Goal: Information Seeking & Learning: Learn about a topic

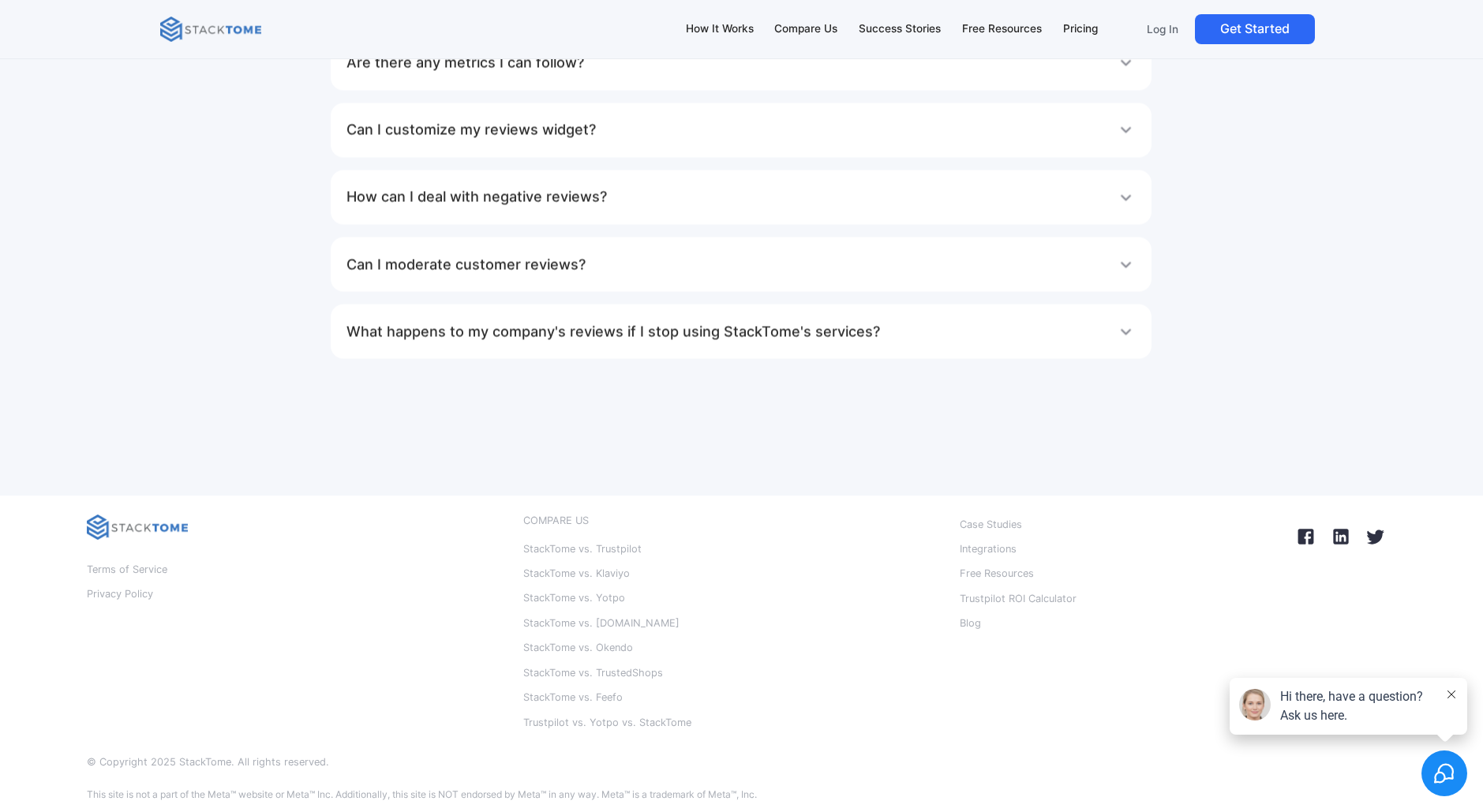
scroll to position [9674, 0]
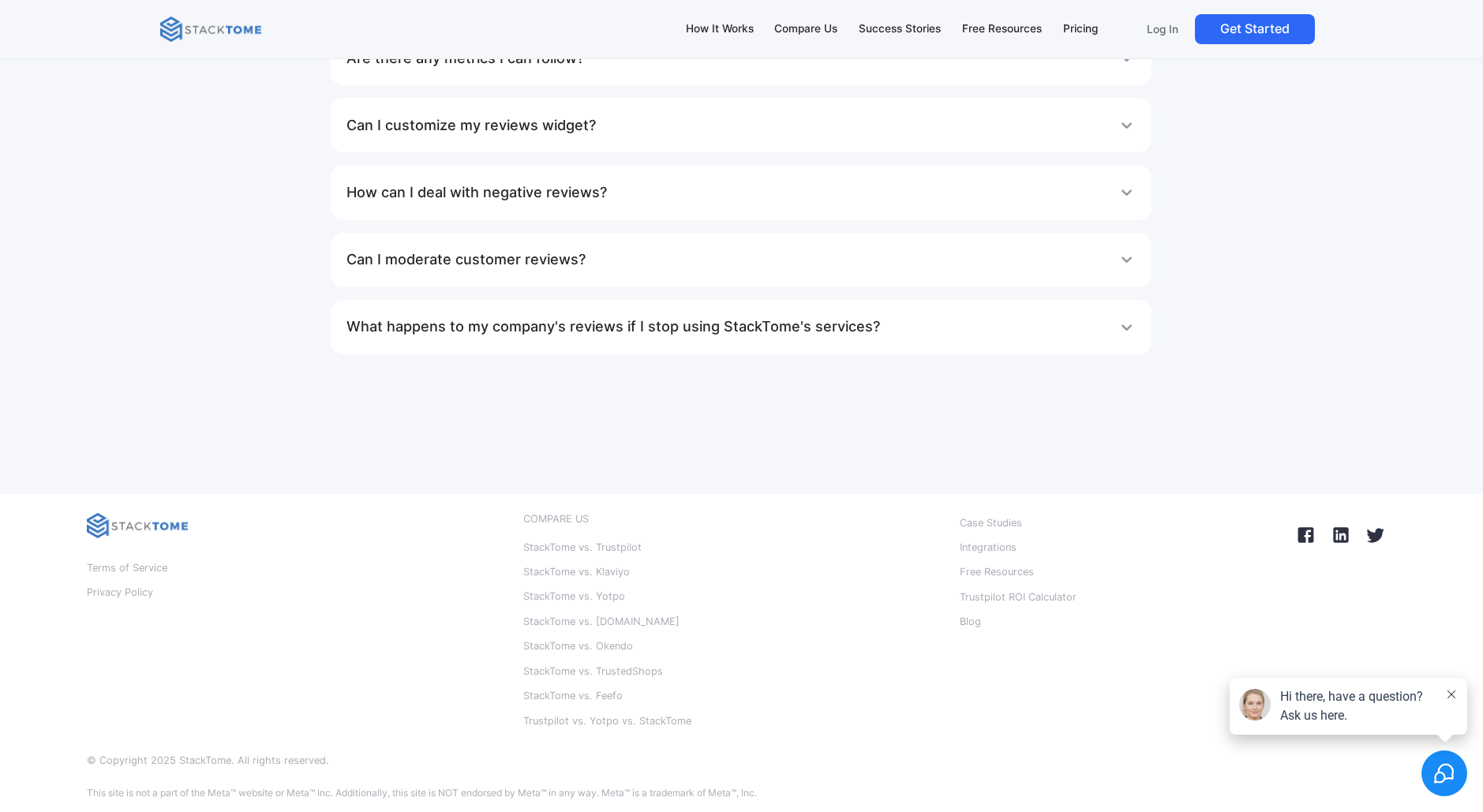
click at [146, 516] on img at bounding box center [137, 524] width 101 height 25
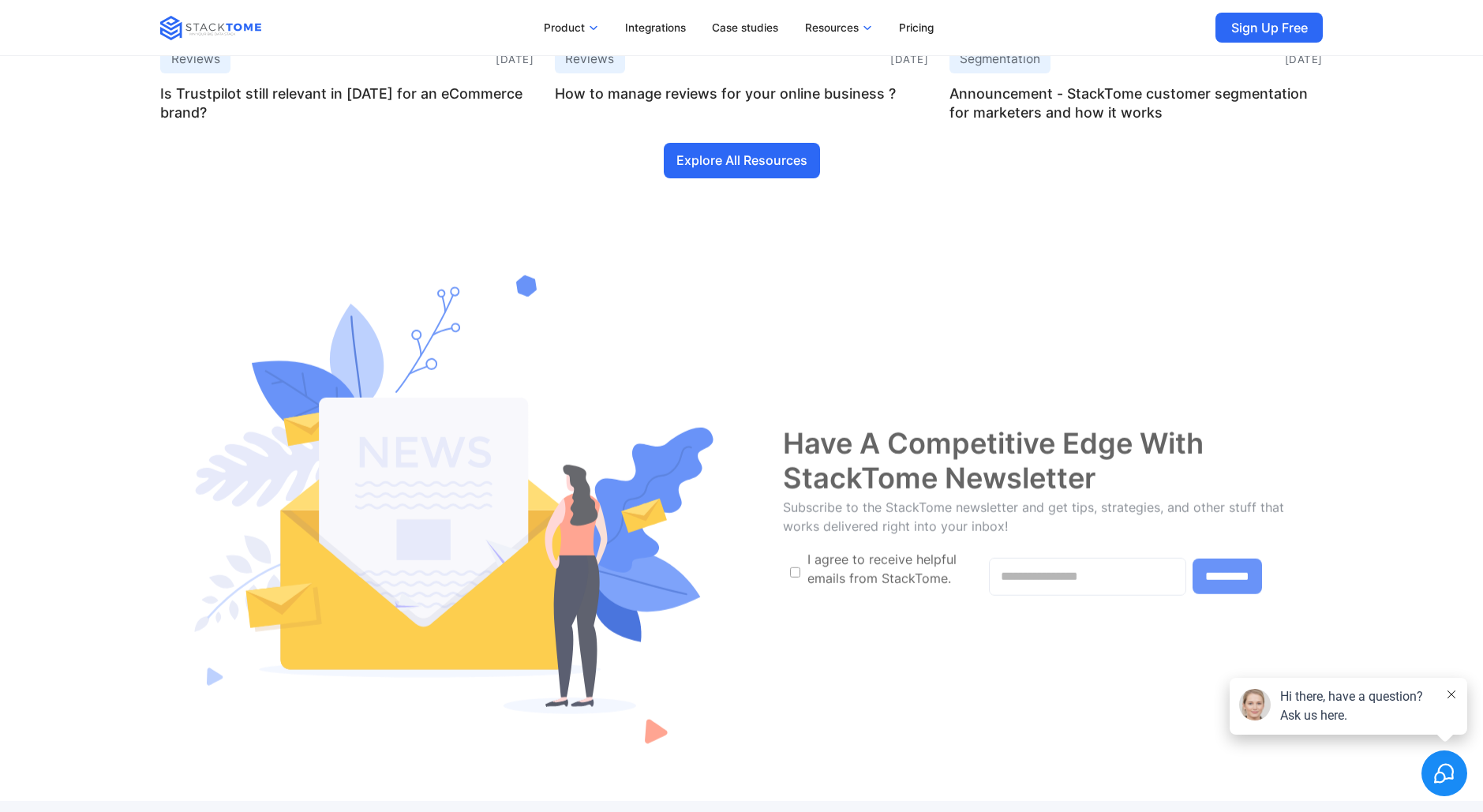
scroll to position [8238, 0]
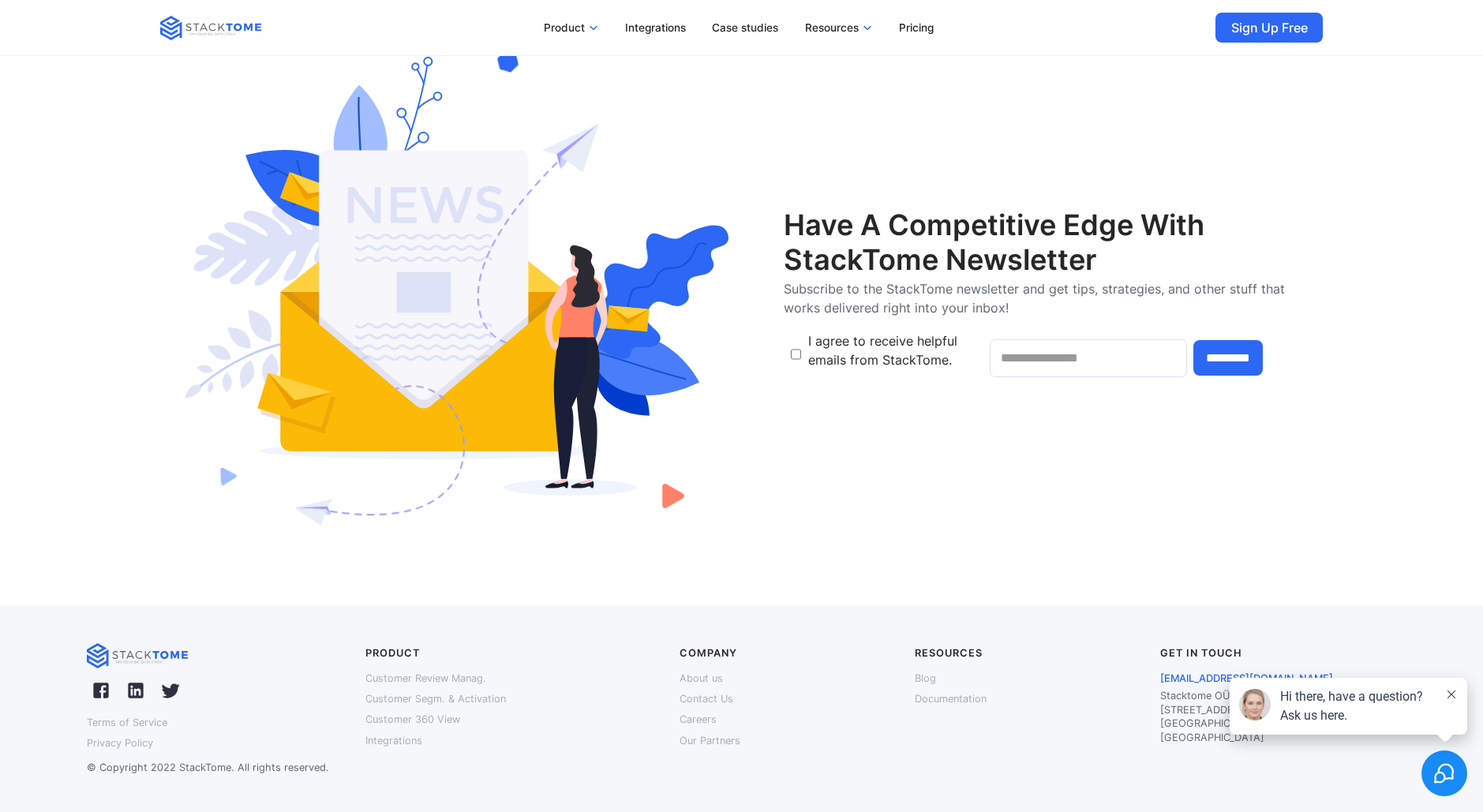
click at [1231, 548] on div "Have A Competitive Edge With StackTome Newsletter Subscribe to the StackTome ne…" at bounding box center [741, 294] width 1162 height 511
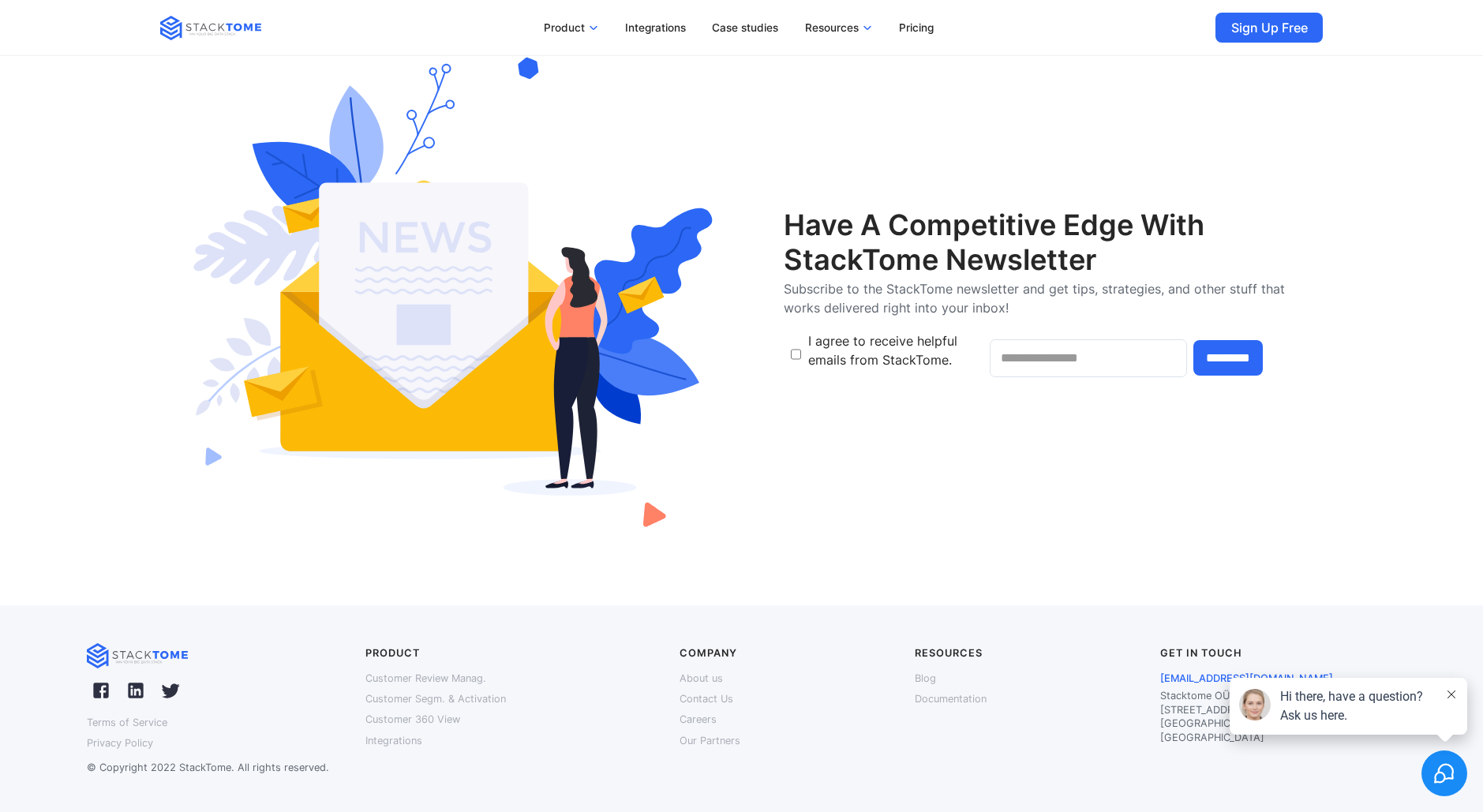
click at [1351, 586] on div "Have A Competitive Edge With StackTome Newsletter Subscribe to the StackTome ne…" at bounding box center [741, 293] width 1326 height 622
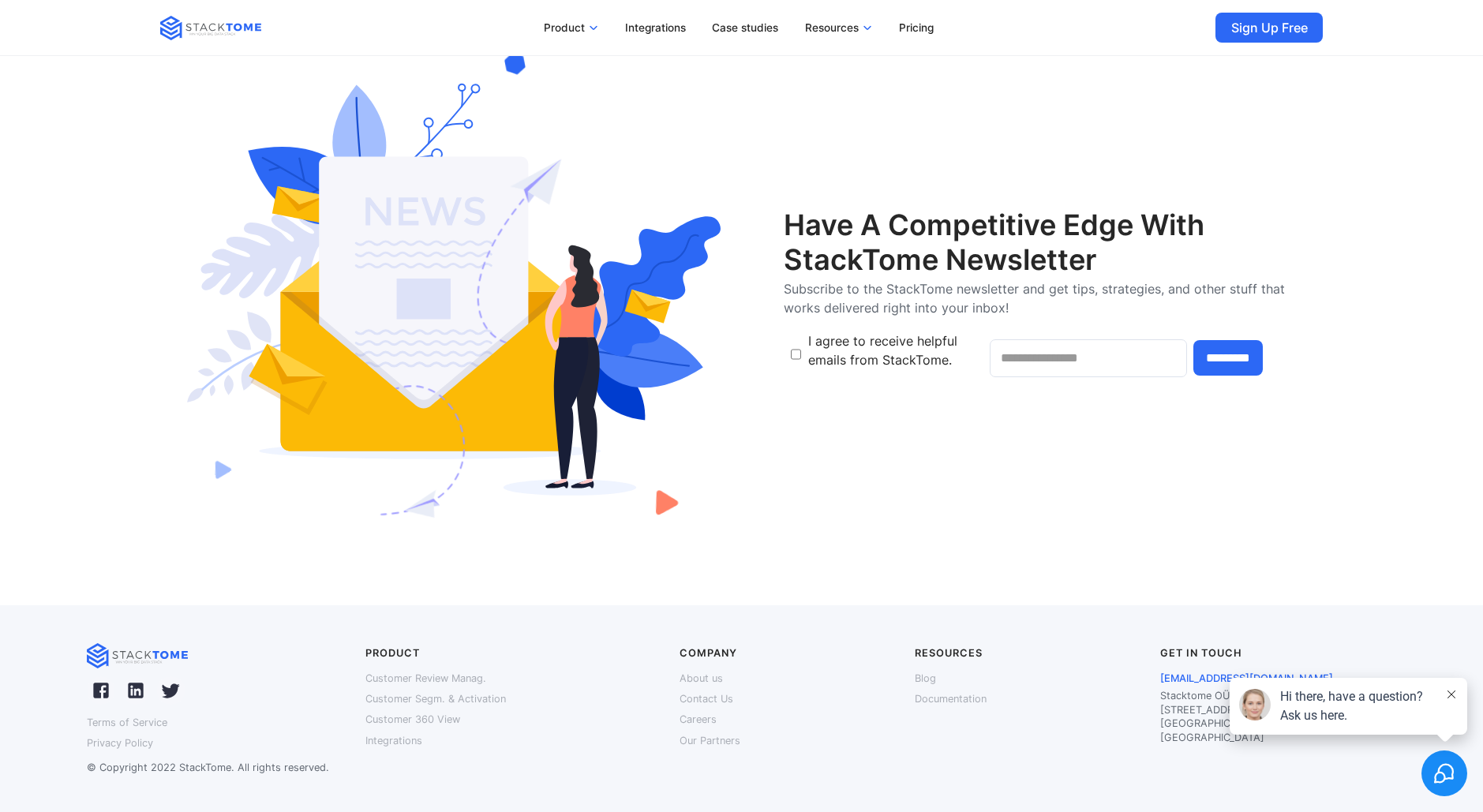
drag, startPoint x: 1458, startPoint y: 695, endPoint x: 1450, endPoint y: 696, distance: 8.1
click at [1455, 695] on div "Hi there, have a question? Ask us here." at bounding box center [1348, 706] width 238 height 56
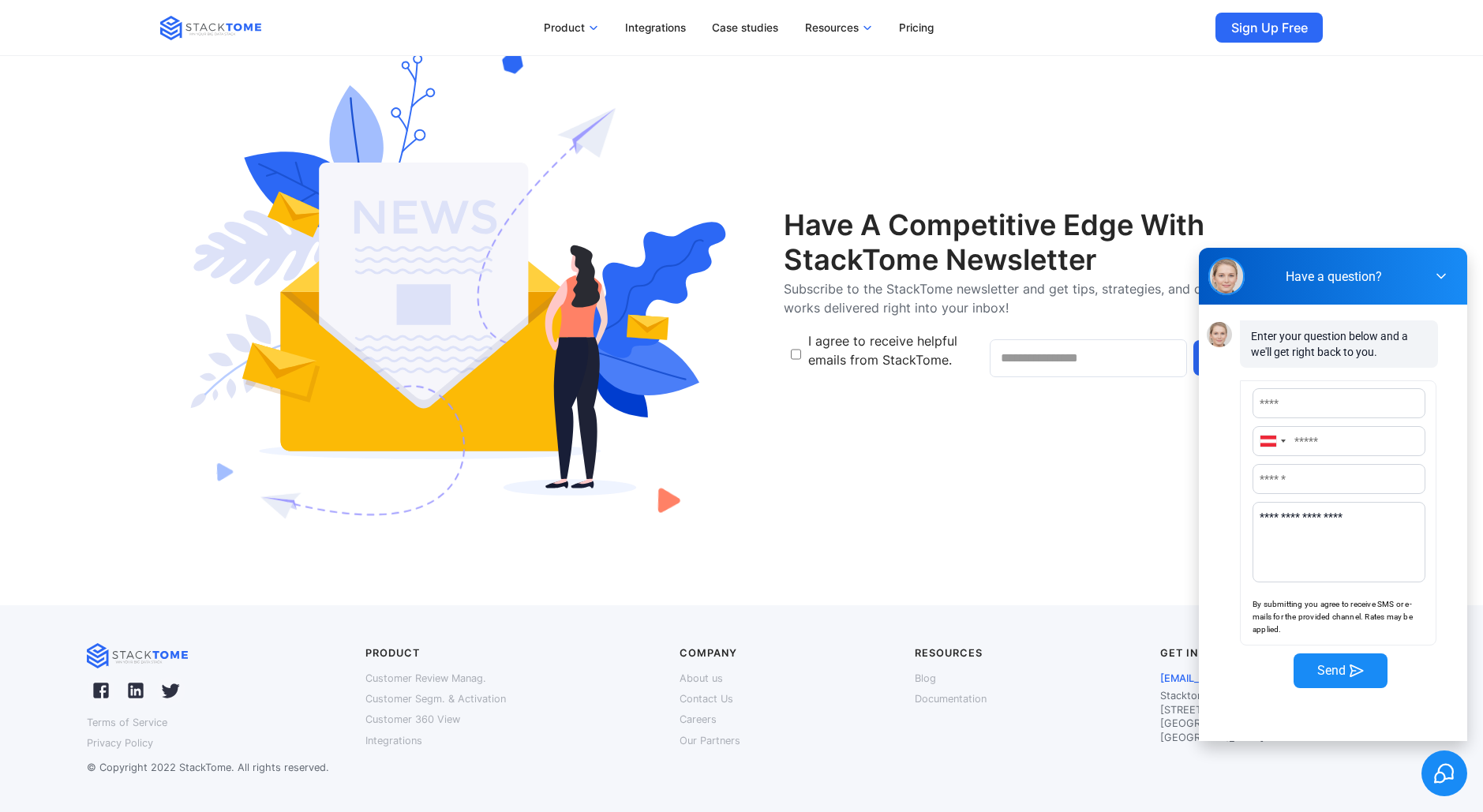
click at [679, 479] on icon at bounding box center [451, 290] width 581 height 503
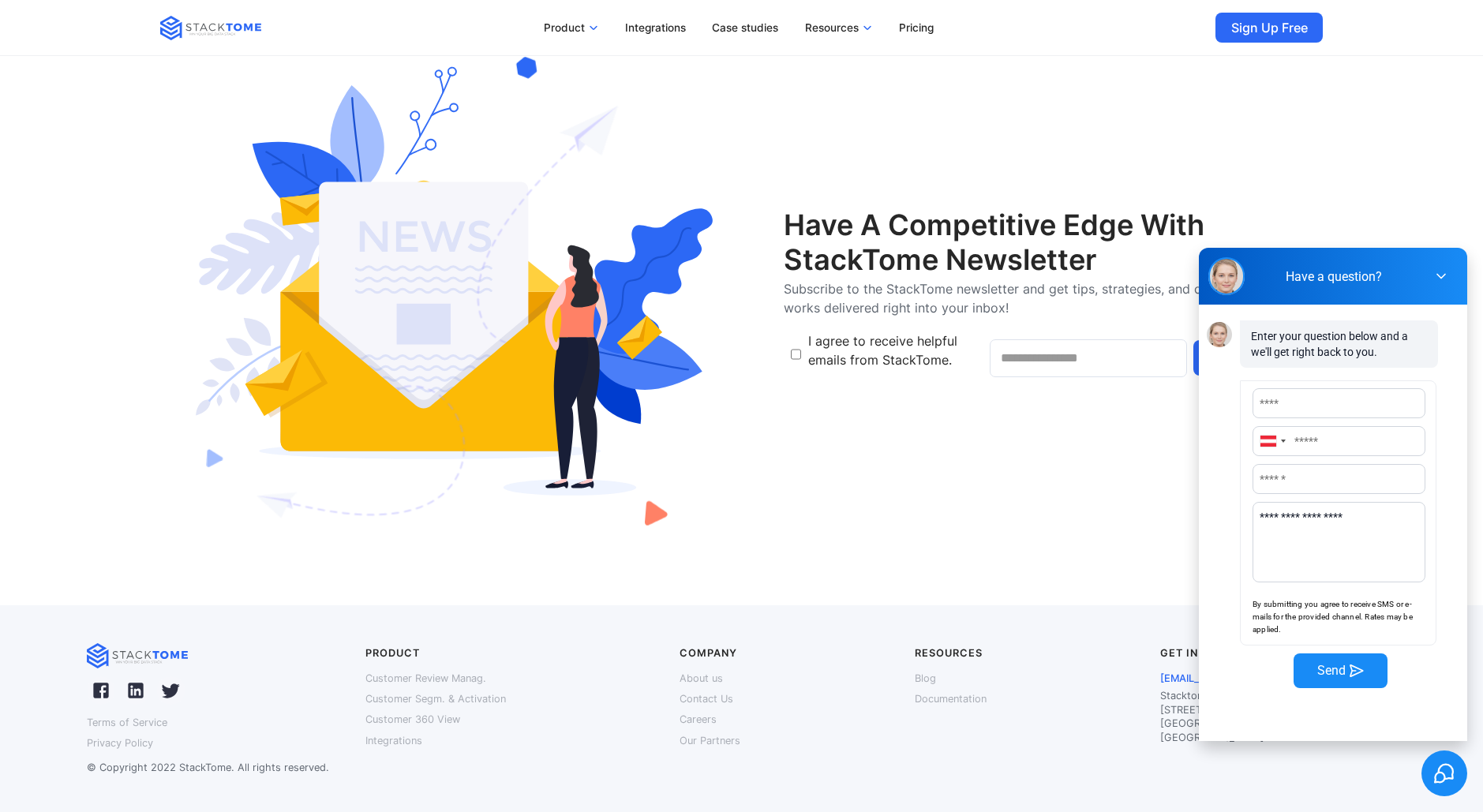
drag, startPoint x: 1441, startPoint y: 271, endPoint x: 1372, endPoint y: 338, distance: 96.2
click at [1442, 271] on icon at bounding box center [1440, 276] width 16 height 16
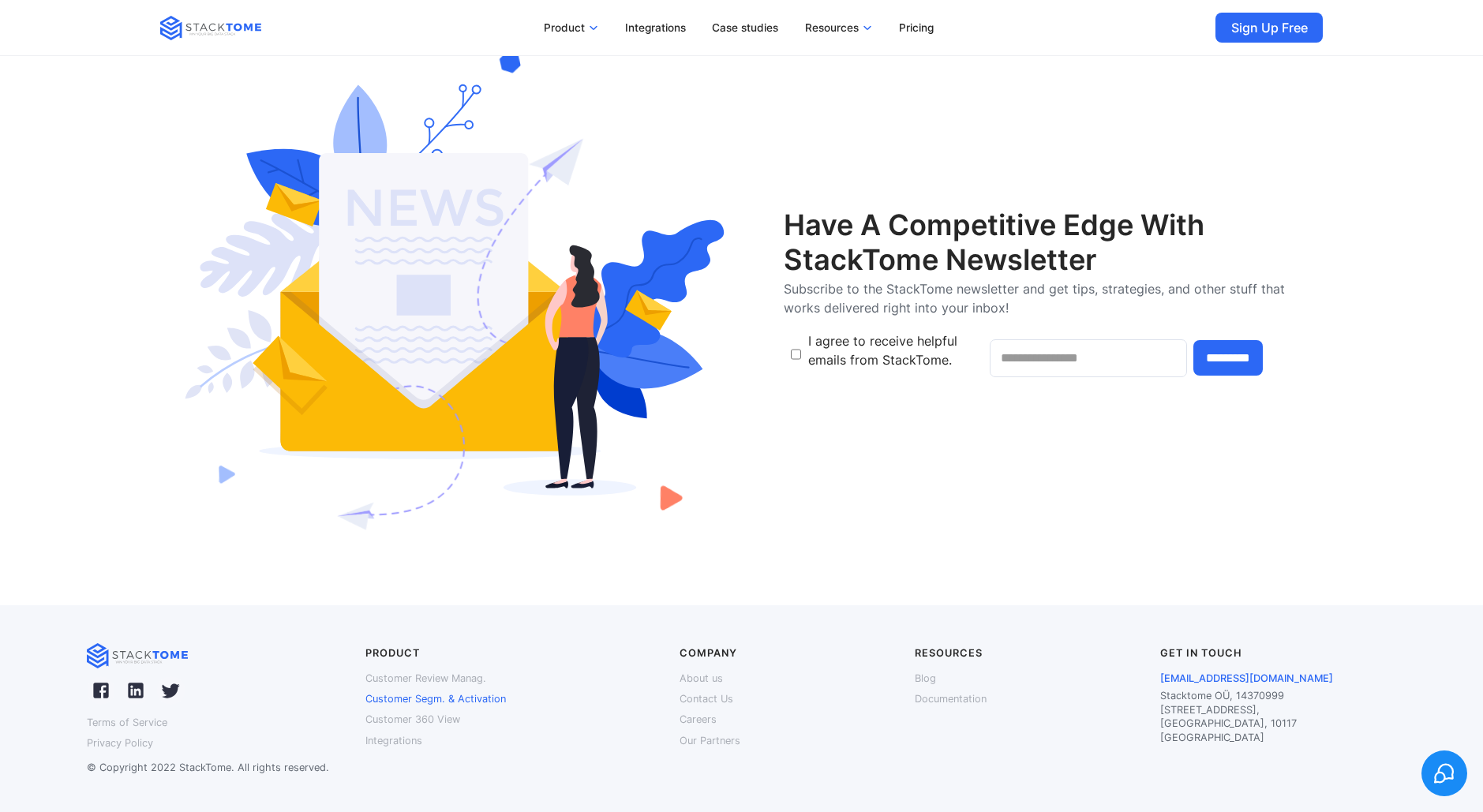
click at [388, 691] on p "Customer Segm. & Activation" at bounding box center [436, 699] width 141 height 20
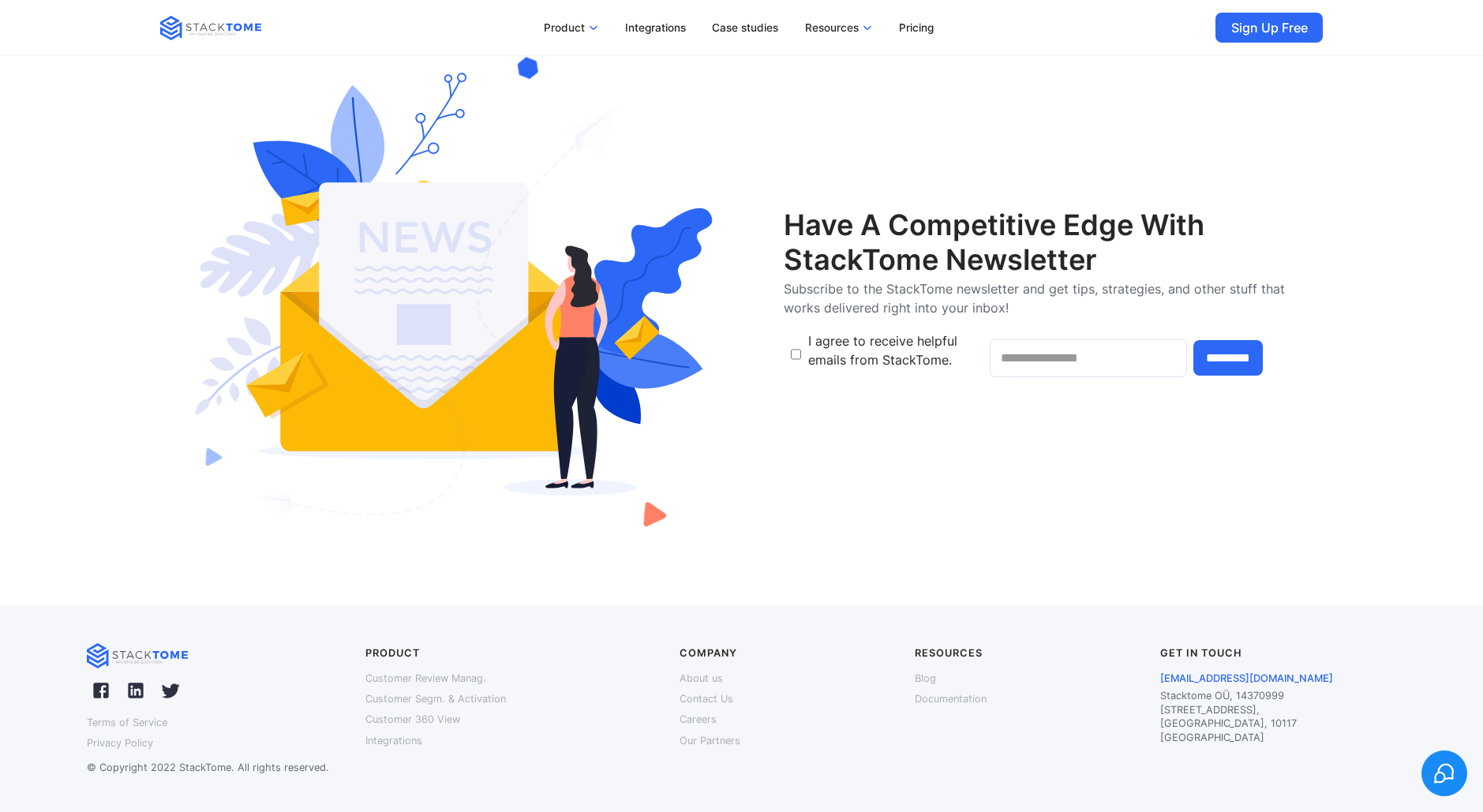
click at [1386, 244] on div "Have A Competitive Edge With StackTome Newsletter Subscribe to the StackTome ne…" at bounding box center [741, 293] width 1326 height 622
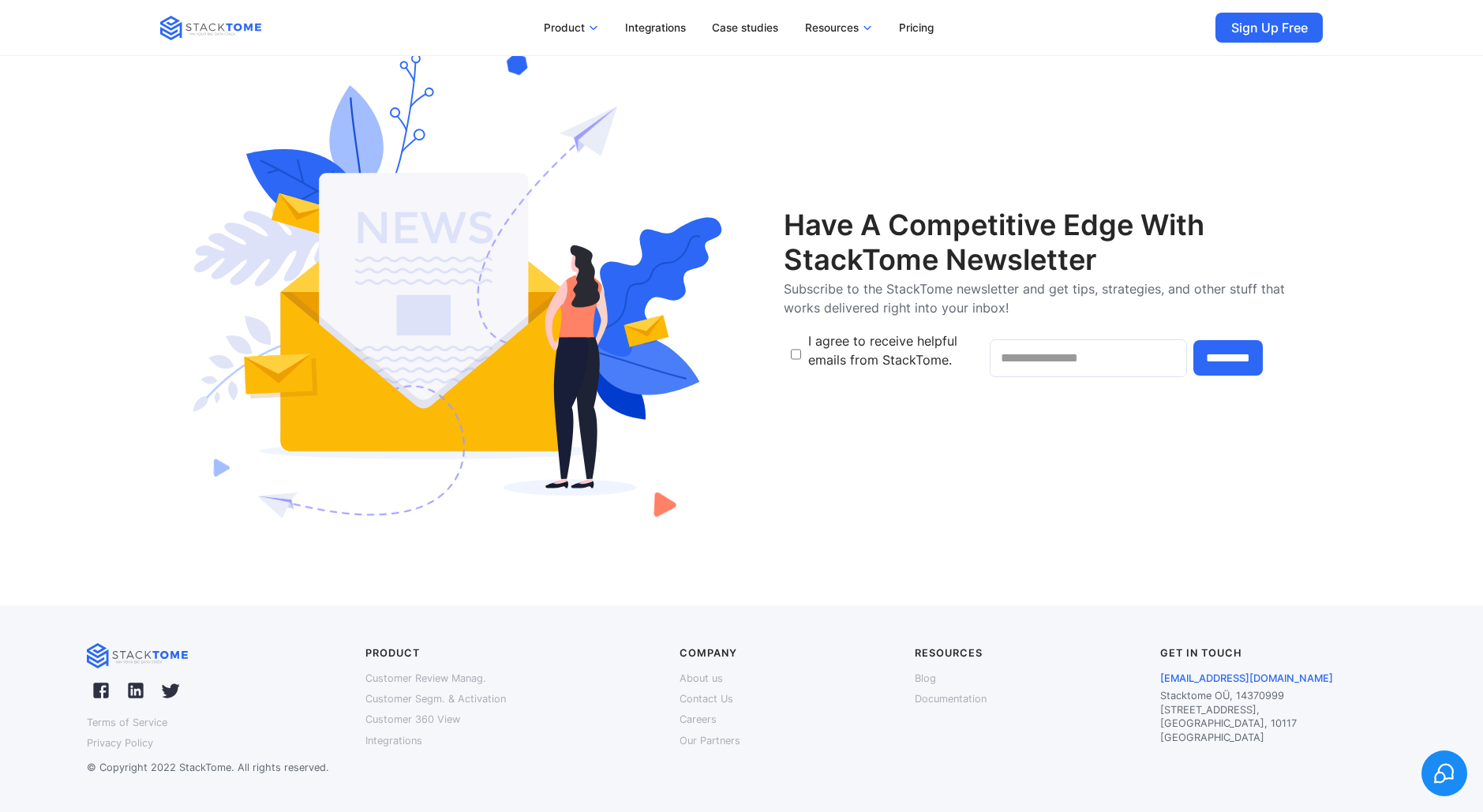
click at [1335, 223] on div "Have A Competitive Edge With StackTome Newsletter Subscribe to the StackTome ne…" at bounding box center [741, 293] width 1326 height 622
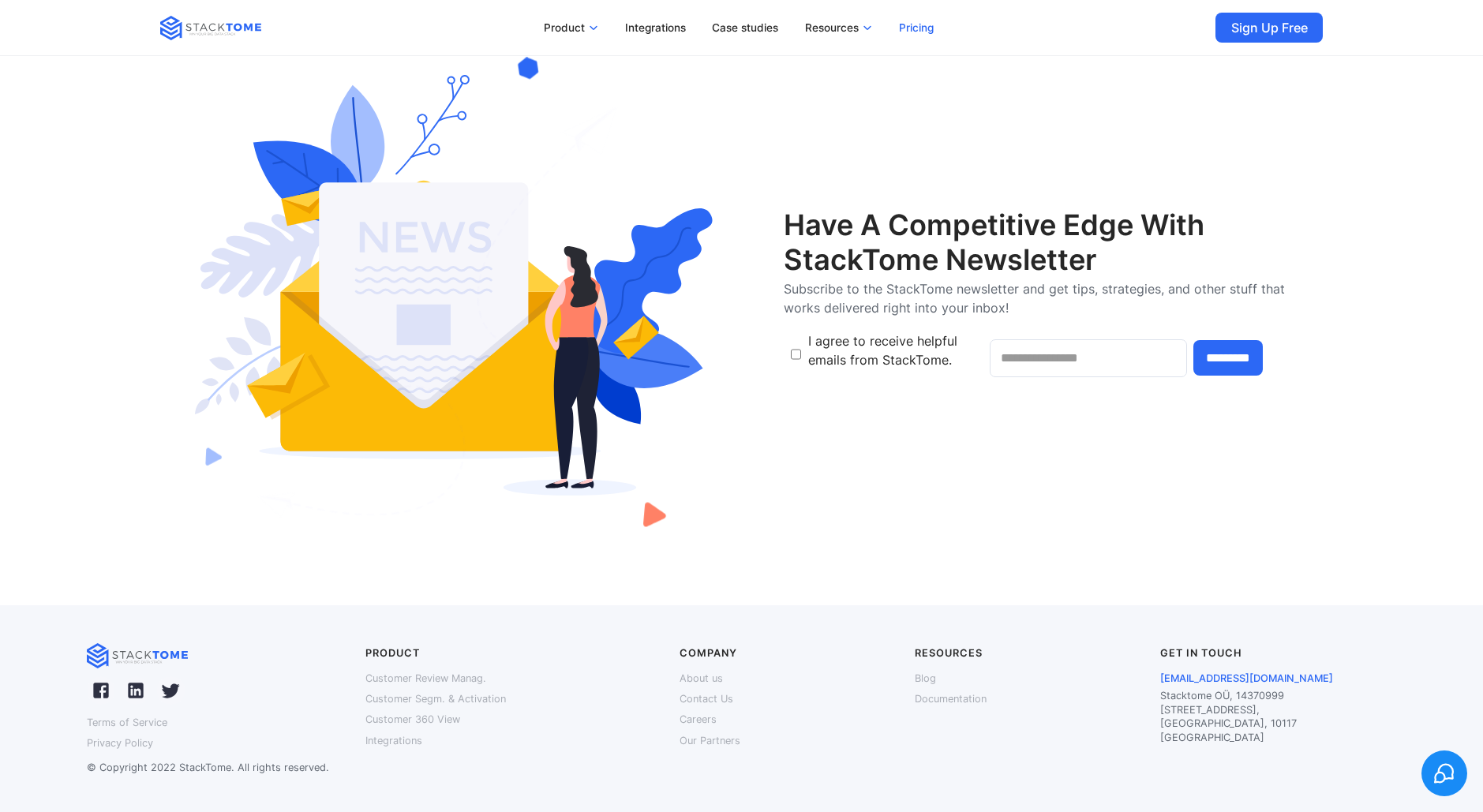
click at [932, 30] on p "Pricing" at bounding box center [917, 27] width 35 height 14
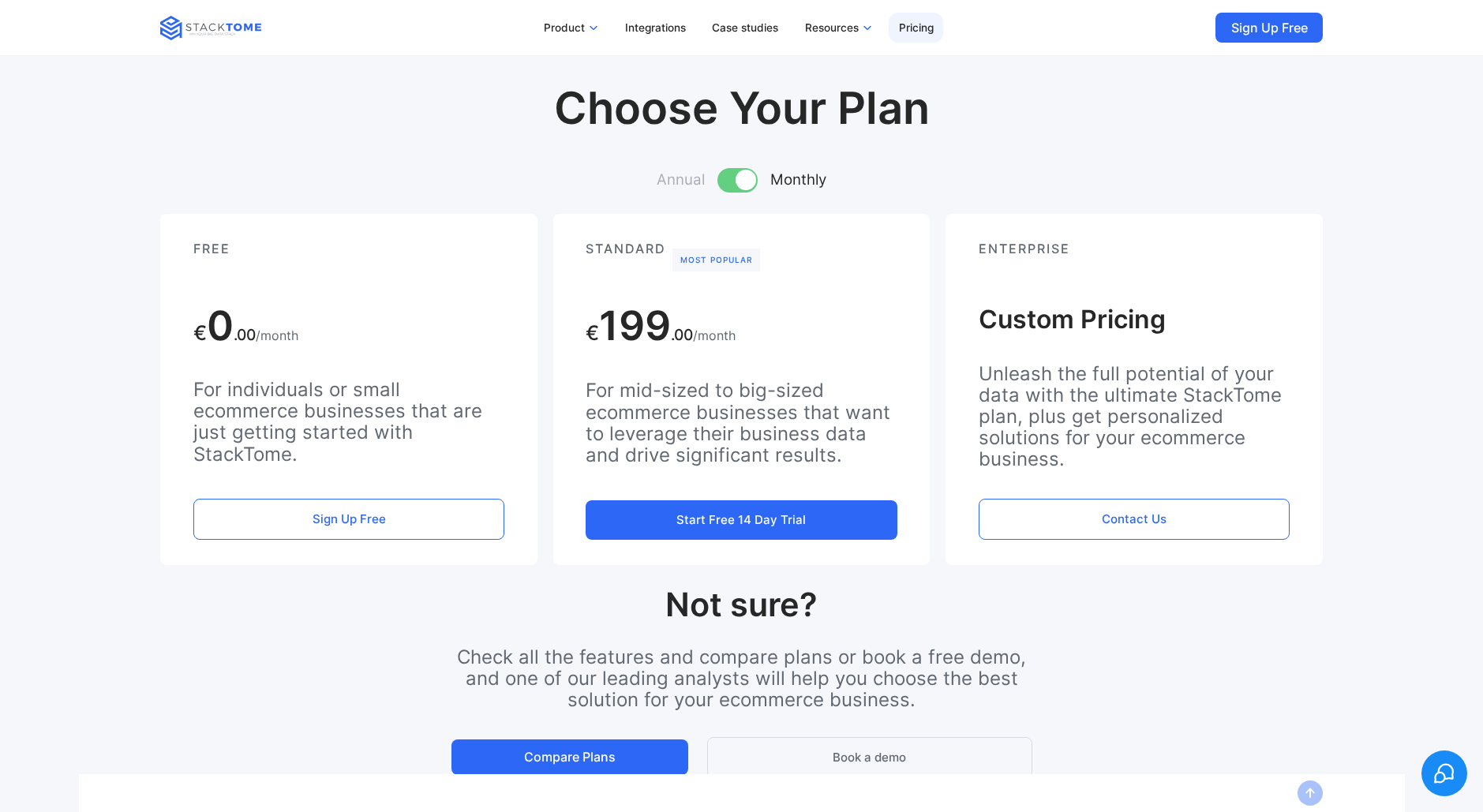
click at [859, 31] on link "Resources" at bounding box center [838, 28] width 88 height 30
click at [848, 127] on link "Documentation" at bounding box center [870, 135] width 111 height 33
click at [204, 32] on img at bounding box center [210, 28] width 101 height 24
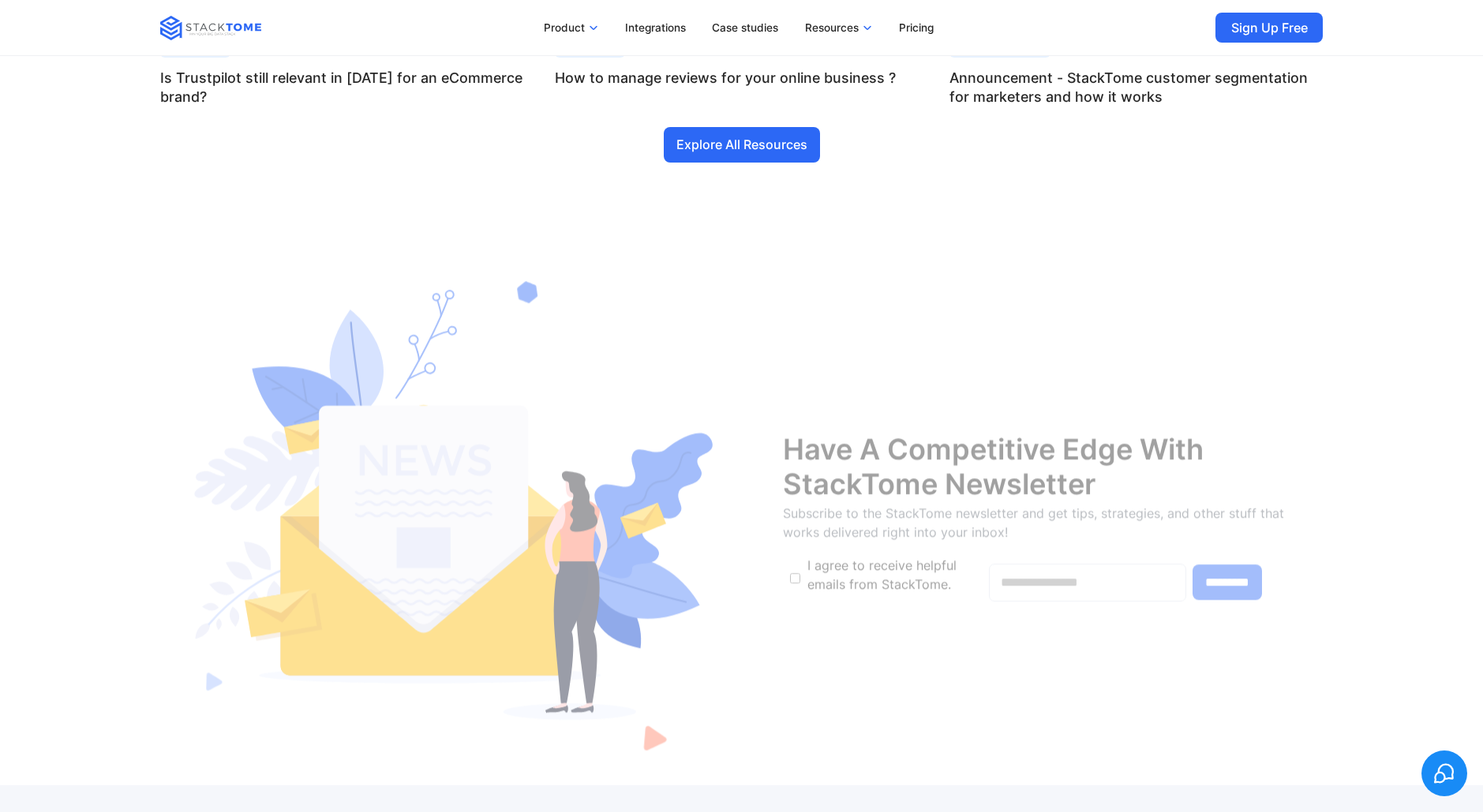
scroll to position [8238, 0]
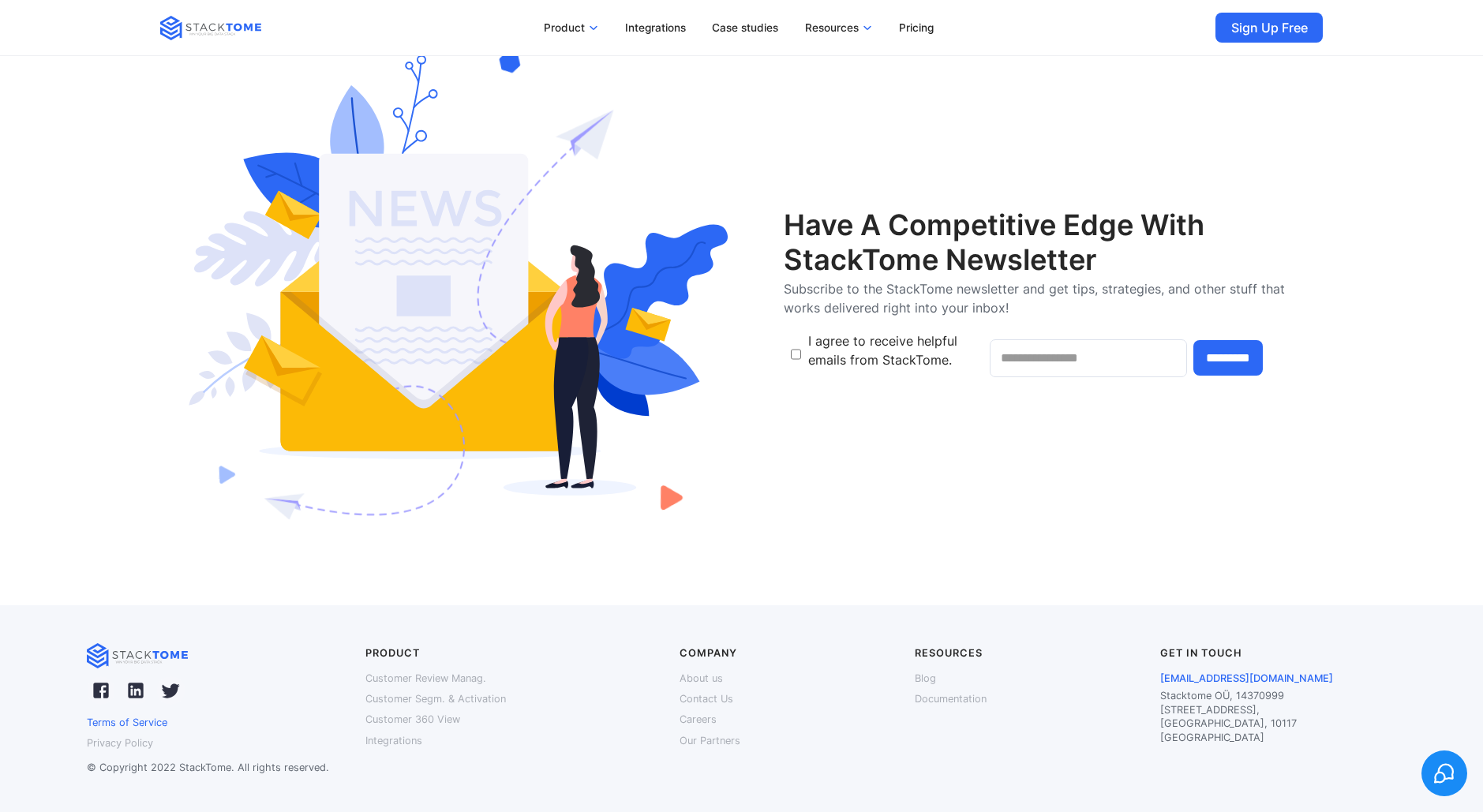
click at [159, 726] on p "Terms of Service" at bounding box center [127, 722] width 80 height 20
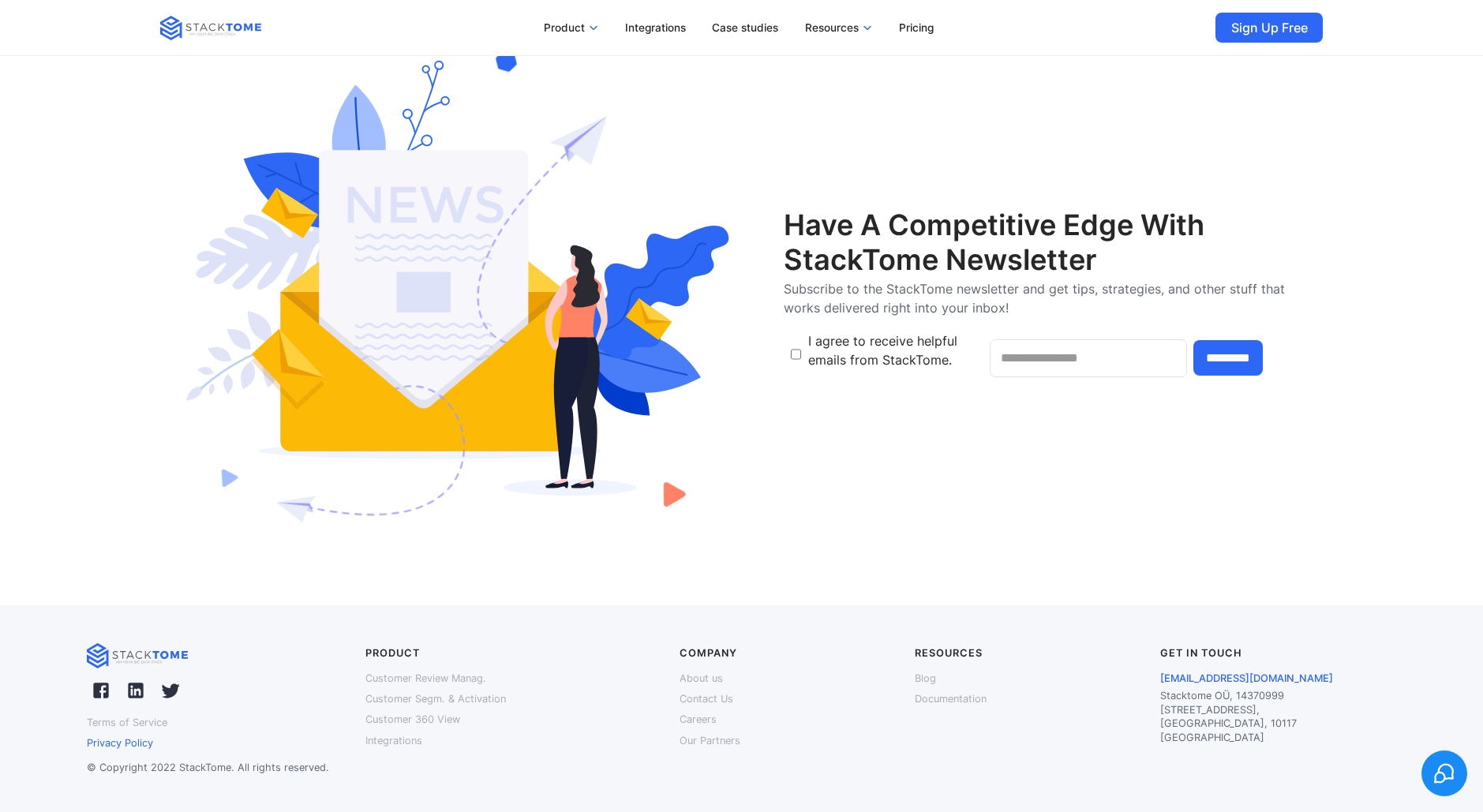
click at [105, 741] on p "Privacy Policy" at bounding box center [120, 743] width 67 height 20
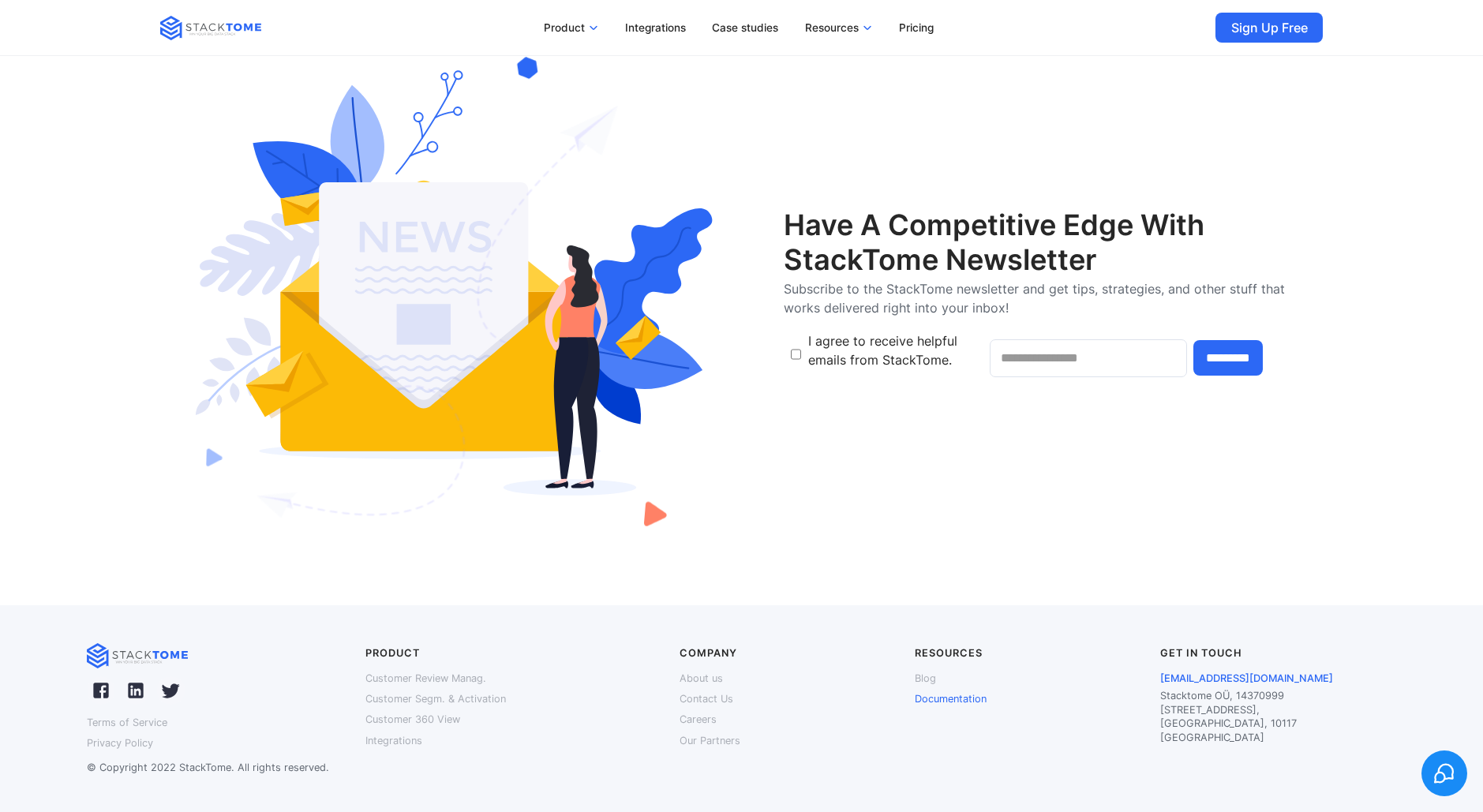
click at [932, 695] on p "Documentation" at bounding box center [951, 699] width 72 height 20
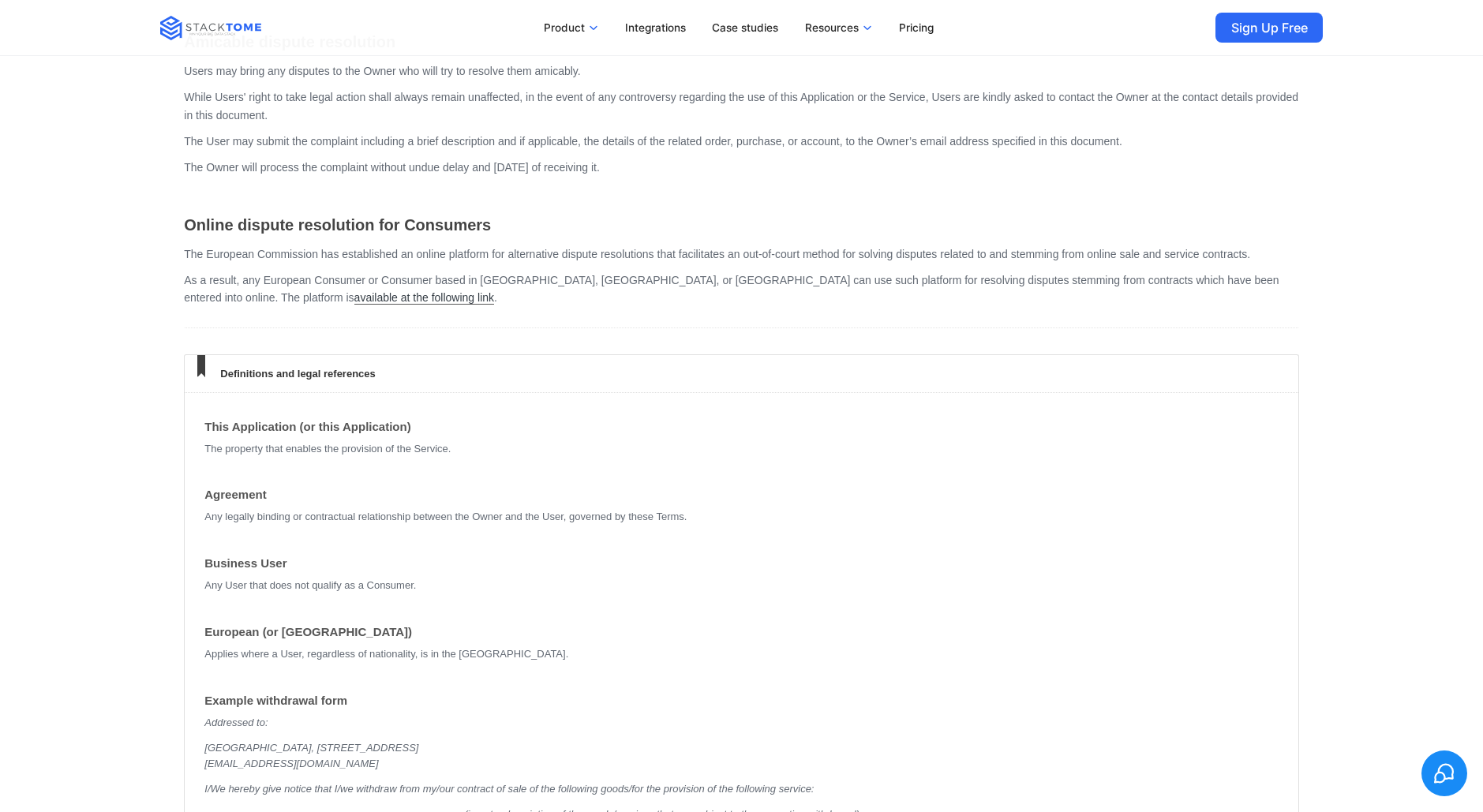
scroll to position [7890, 0]
click at [354, 296] on link "available at the following link" at bounding box center [424, 297] width 140 height 14
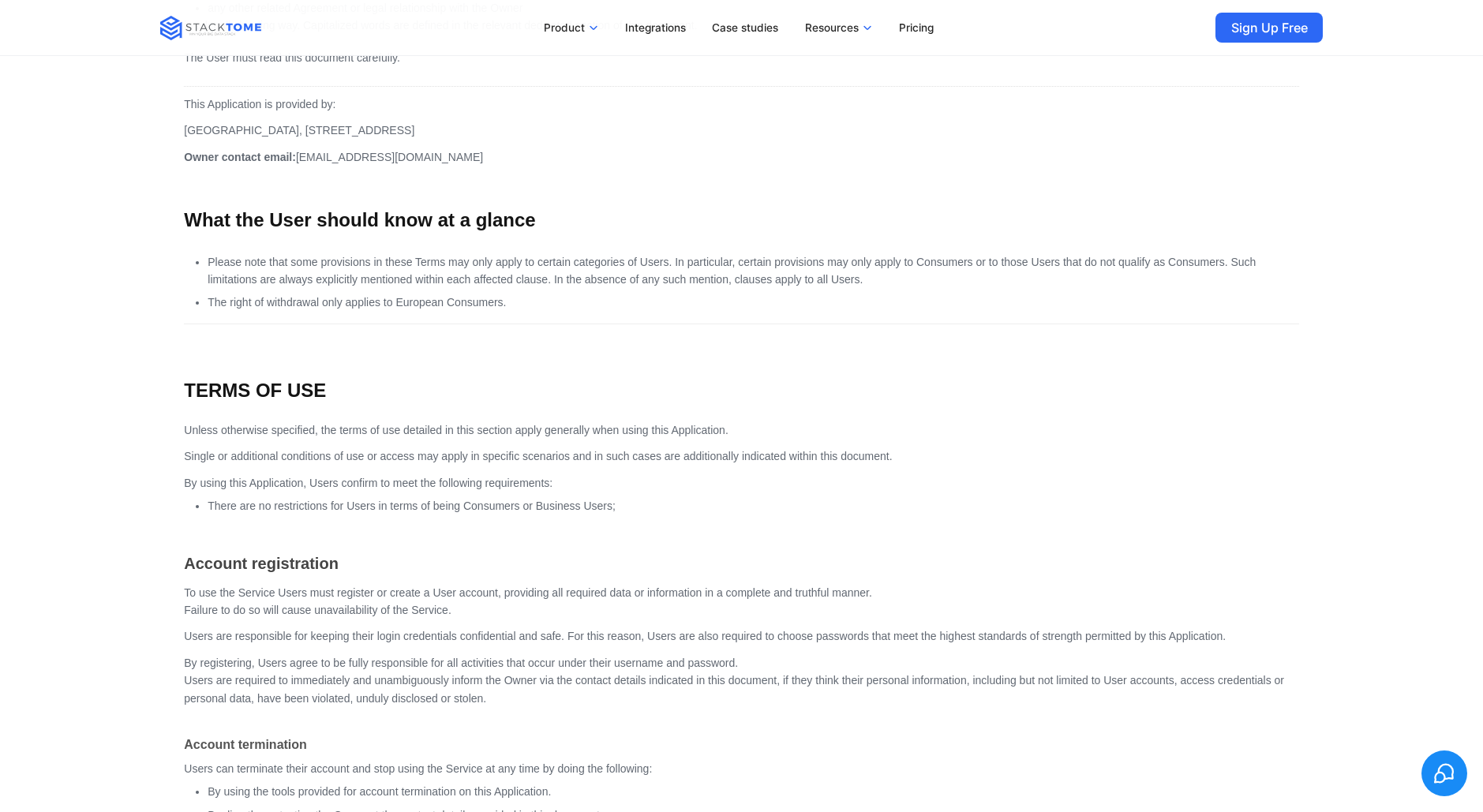
scroll to position [0, 0]
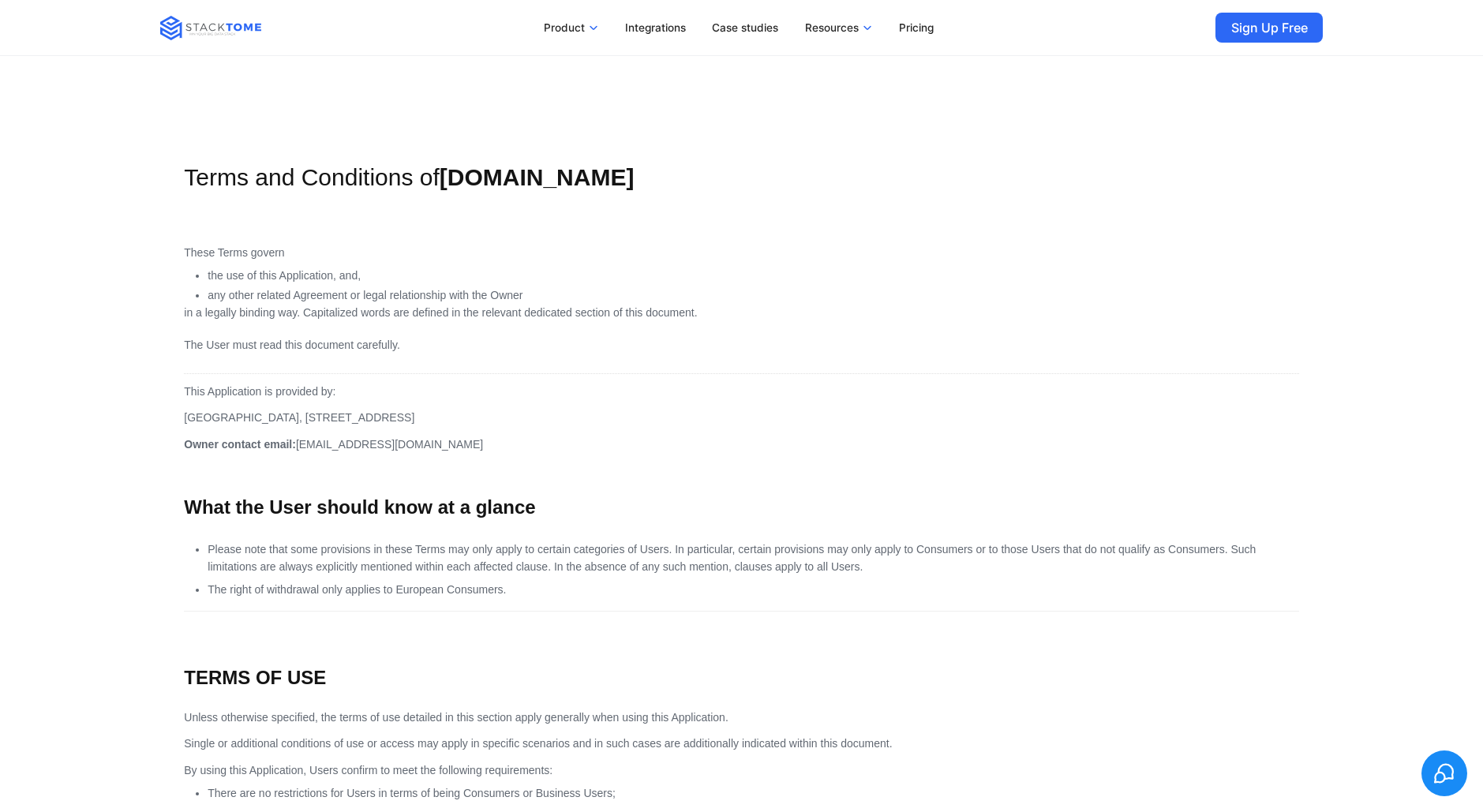
click at [924, 301] on li "any other related Agreement or legal relationship with the Owner" at bounding box center [752, 295] width 1091 height 18
click at [644, 37] on link "Integrations" at bounding box center [656, 28] width 81 height 30
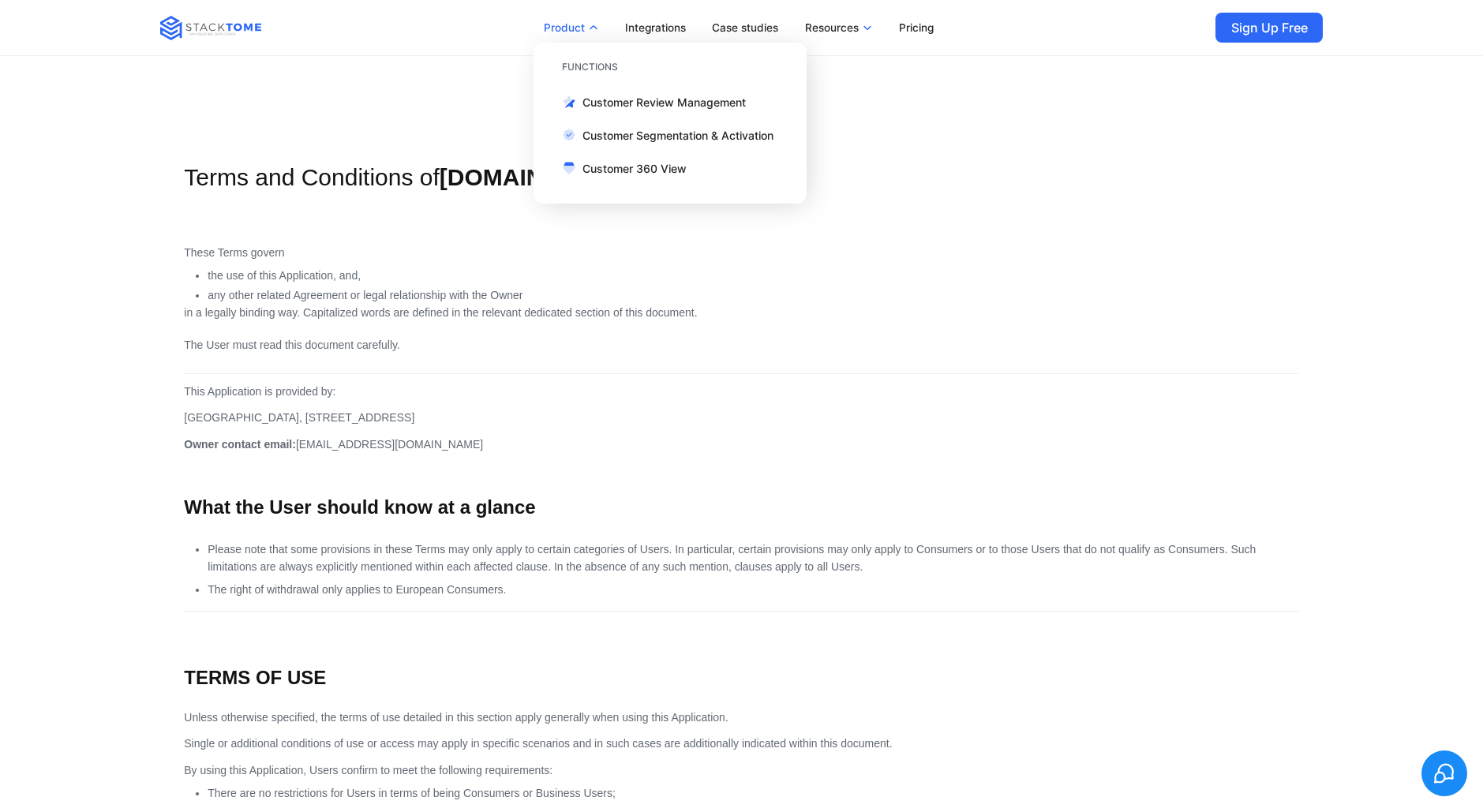
click at [545, 22] on p "Product" at bounding box center [564, 27] width 41 height 14
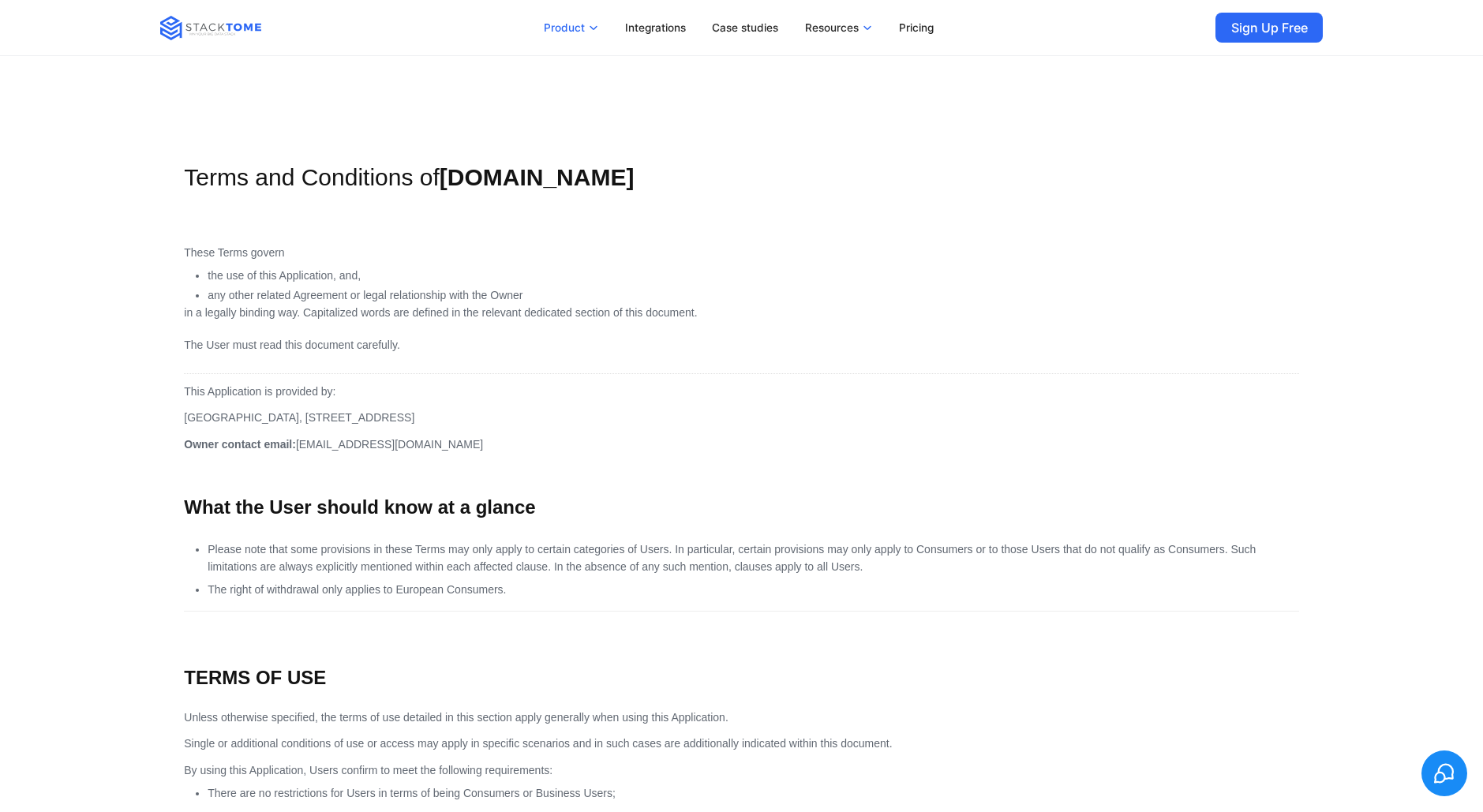
click at [575, 27] on p "Product" at bounding box center [564, 27] width 41 height 14
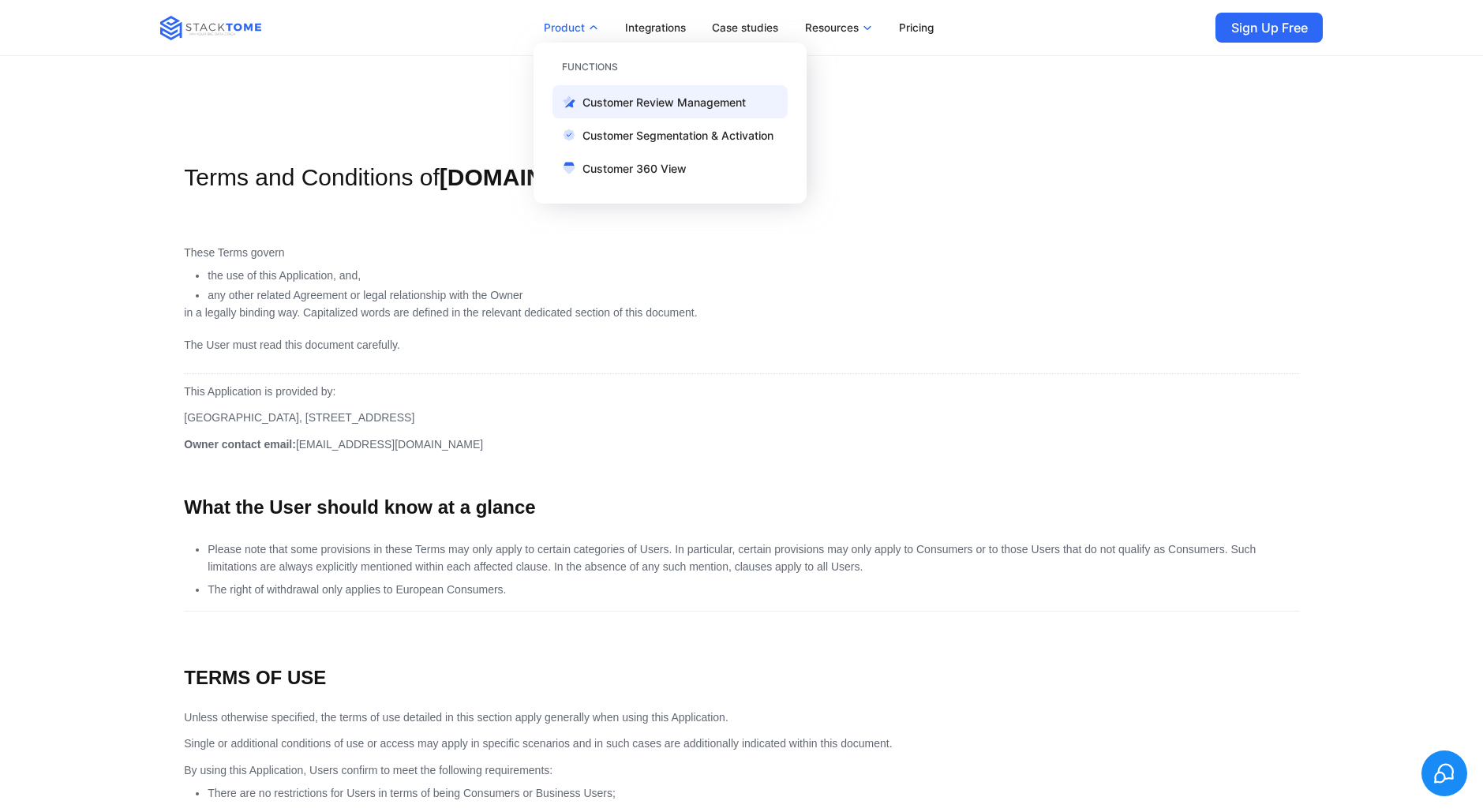
click at [628, 105] on p "Customer Review Management" at bounding box center [664, 102] width 164 height 14
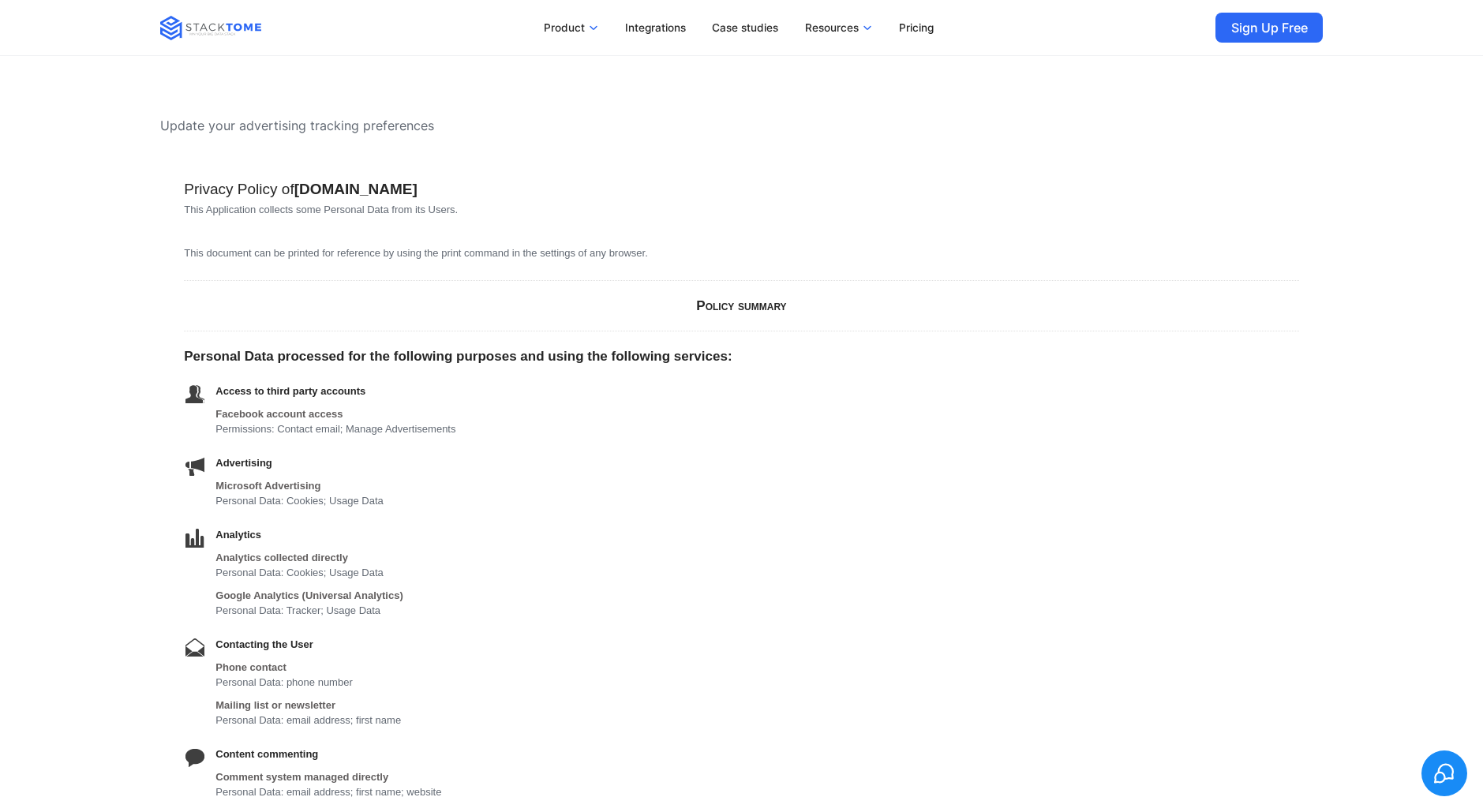
click at [210, 35] on img at bounding box center [210, 28] width 101 height 24
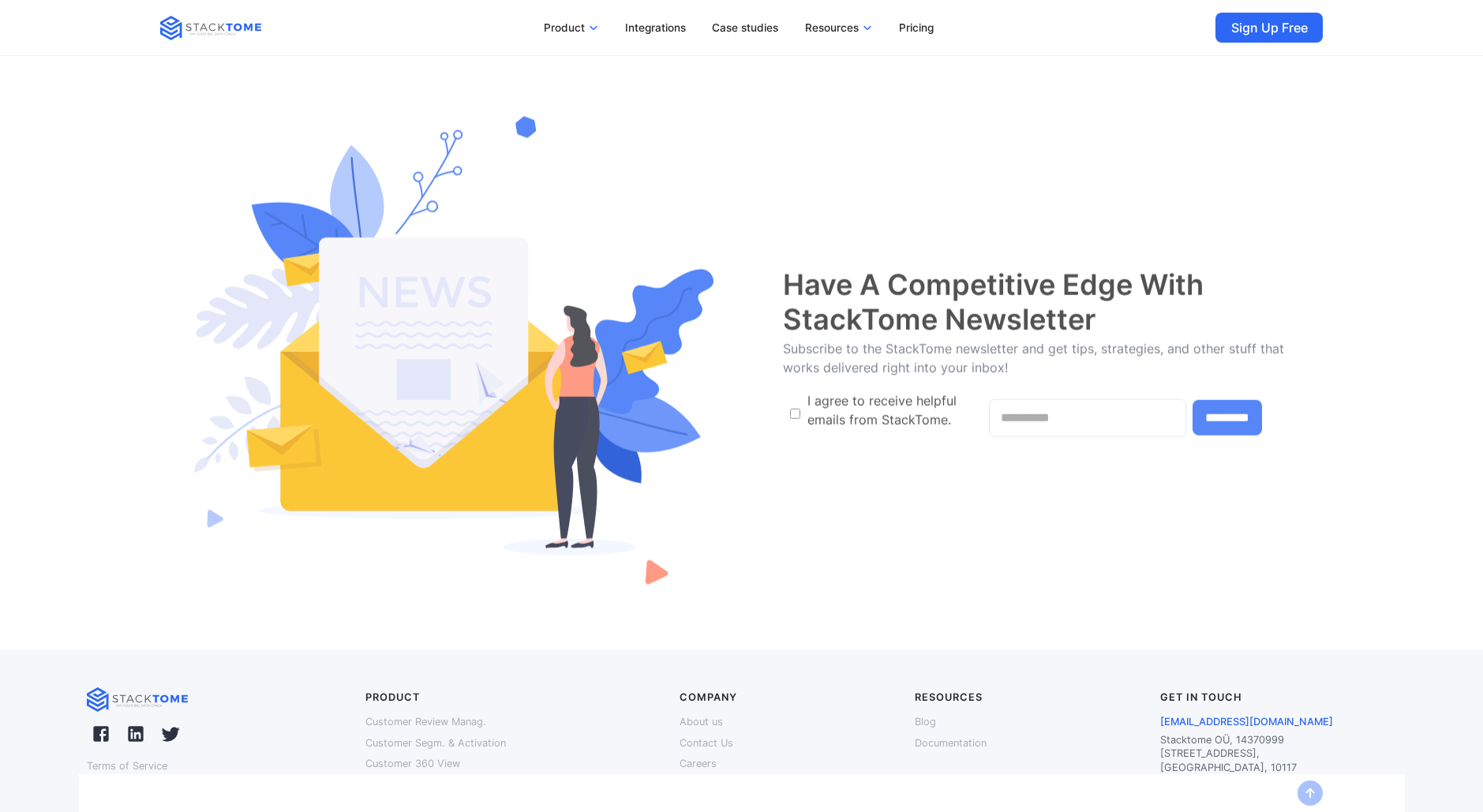
scroll to position [15490, 0]
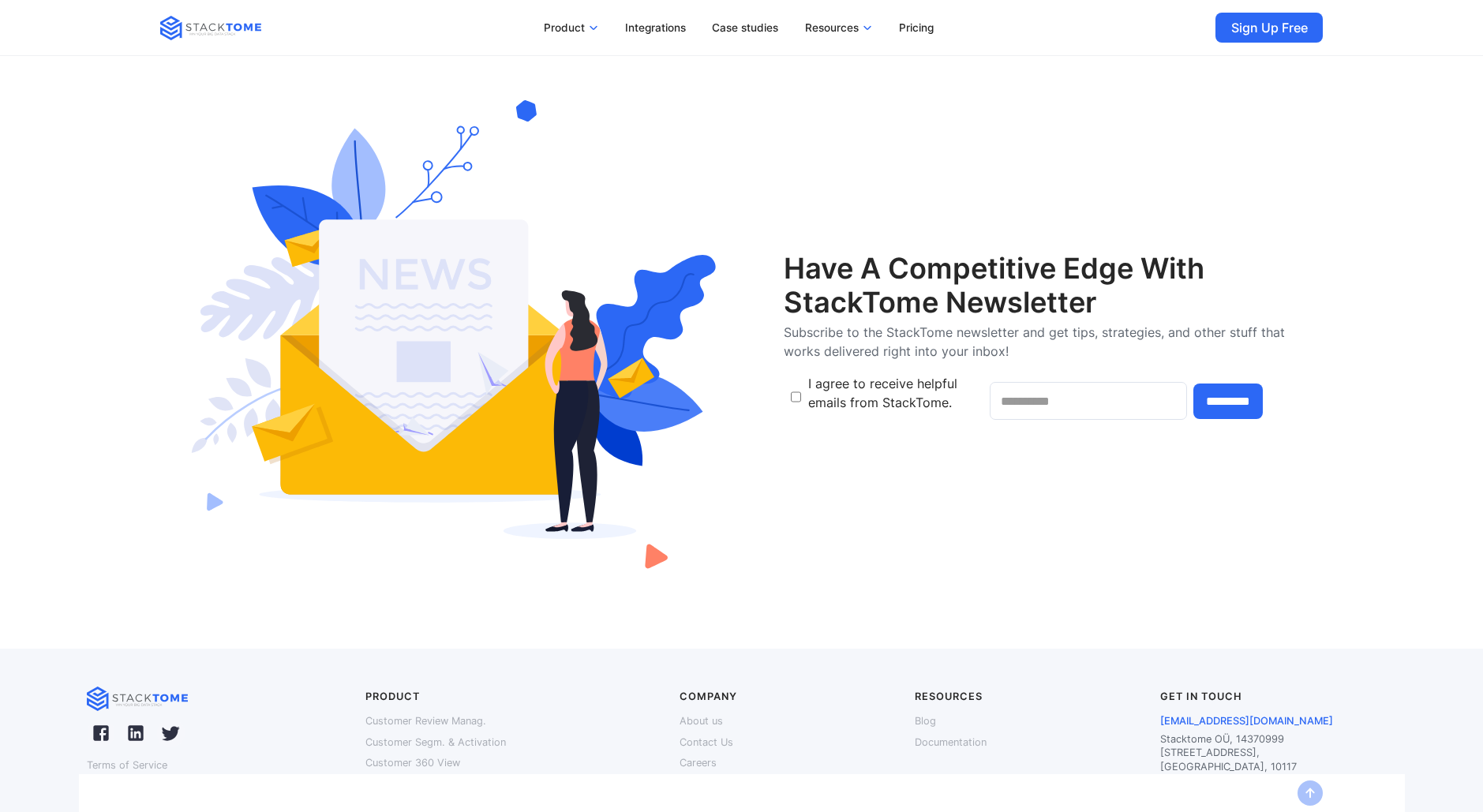
click at [910, 160] on div "Have A Competitive Edge With StackTome Newsletter Subscribe to the StackTome ne…" at bounding box center [741, 338] width 1162 height 511
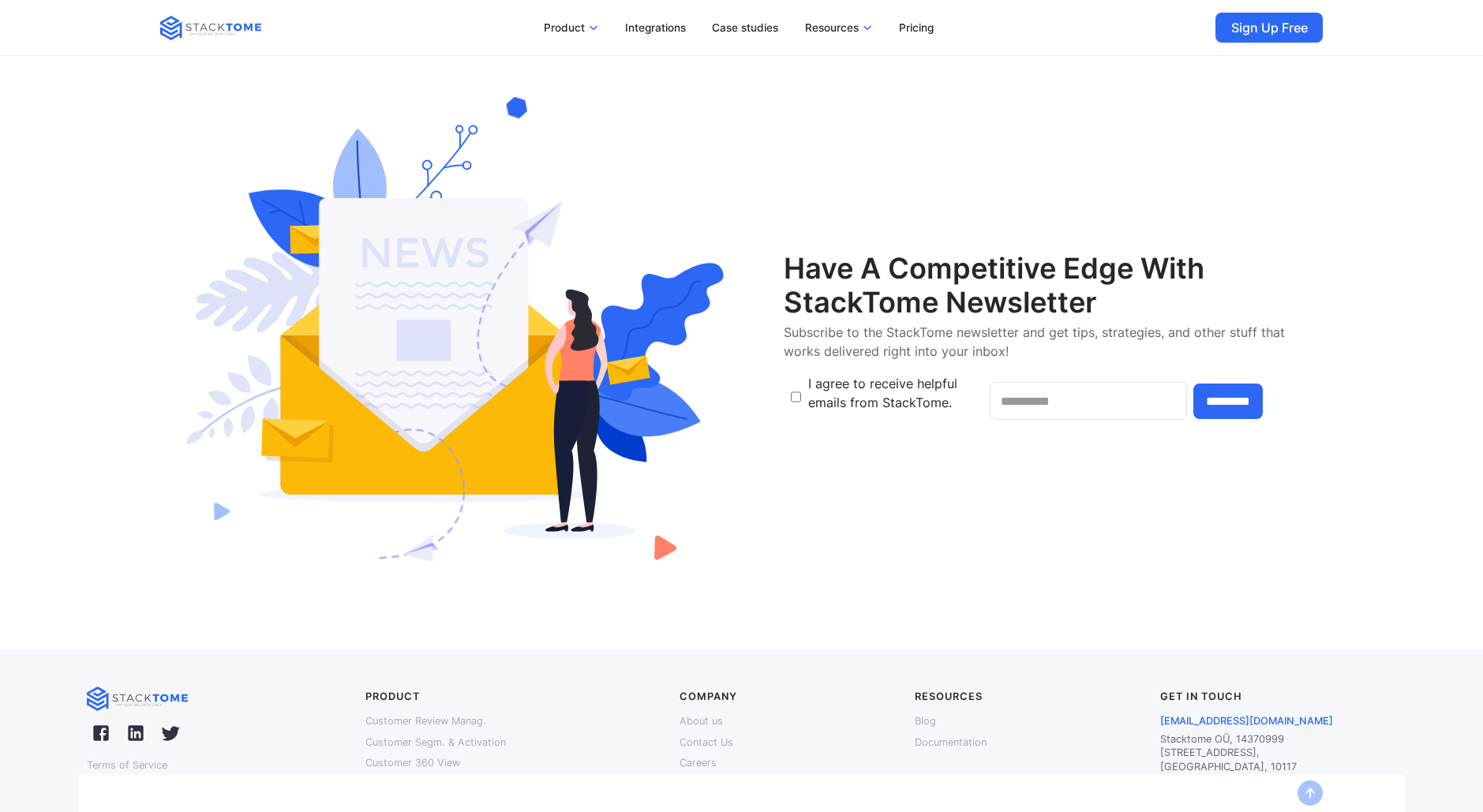
click at [1388, 120] on div "Have A Competitive Edge With StackTome Newsletter Subscribe to the StackTome ne…" at bounding box center [741, 337] width 1326 height 622
